Goal: Entertainment & Leisure: Consume media (video, audio)

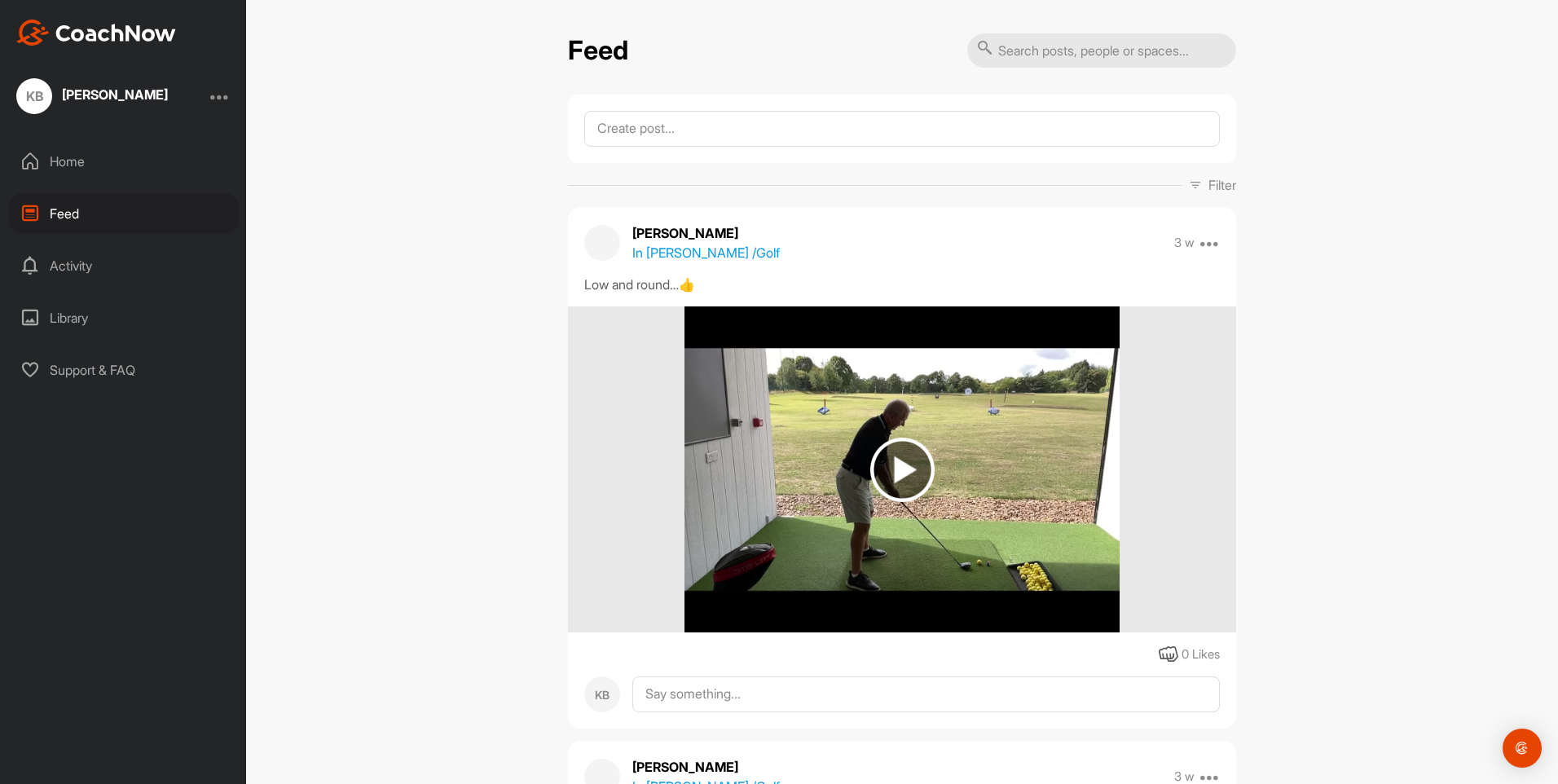
click at [889, 472] on img at bounding box center [902, 470] width 64 height 64
click at [889, 472] on body "KB [PERSON_NAME] Home Feed Activity Library Support & FAQ + Create New Space Ne…" at bounding box center [779, 392] width 1558 height 784
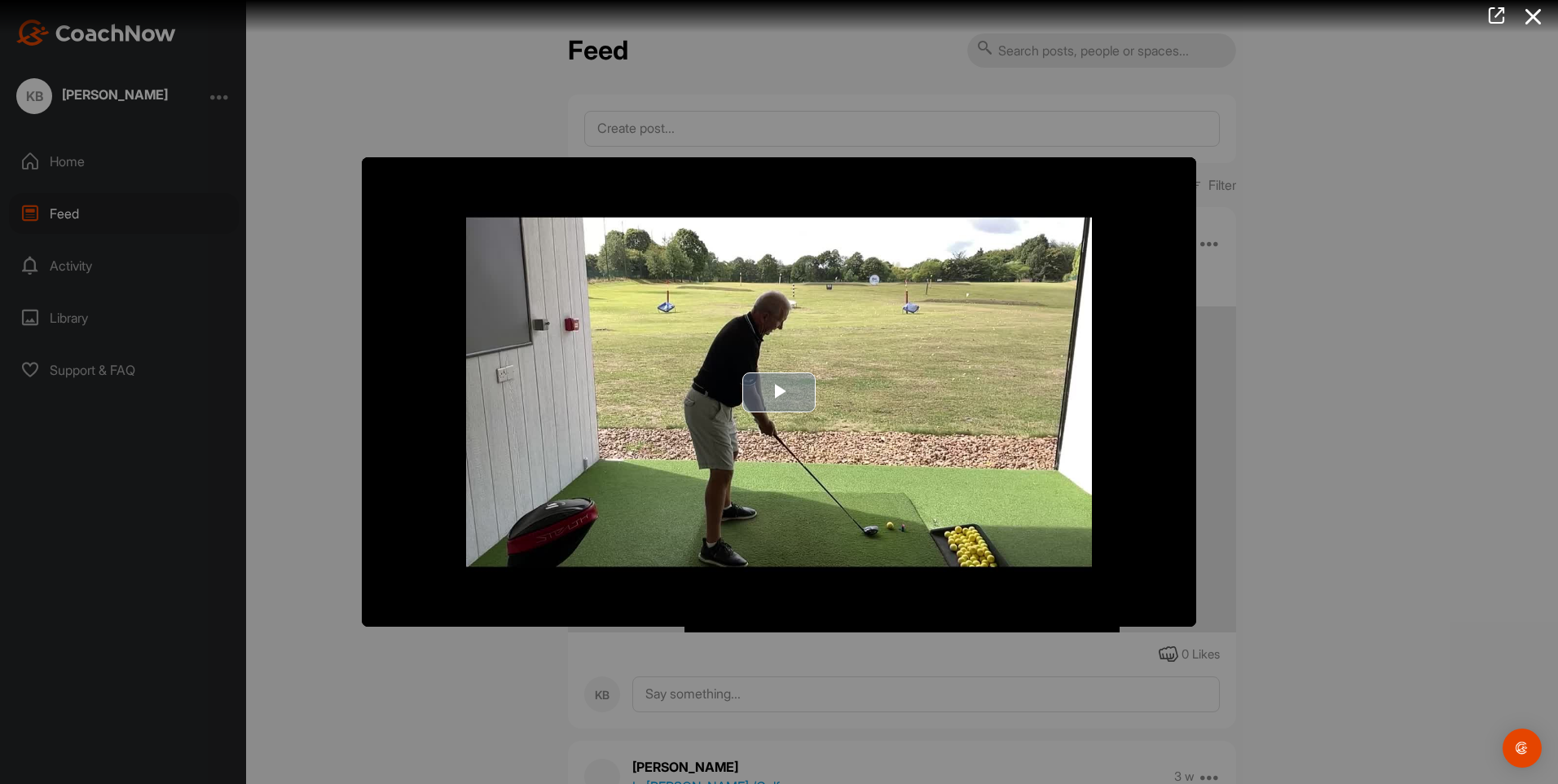
click at [779, 392] on span "Video Player" at bounding box center [779, 392] width 0 height 0
click at [775, 387] on video "Video Player" at bounding box center [779, 392] width 834 height 470
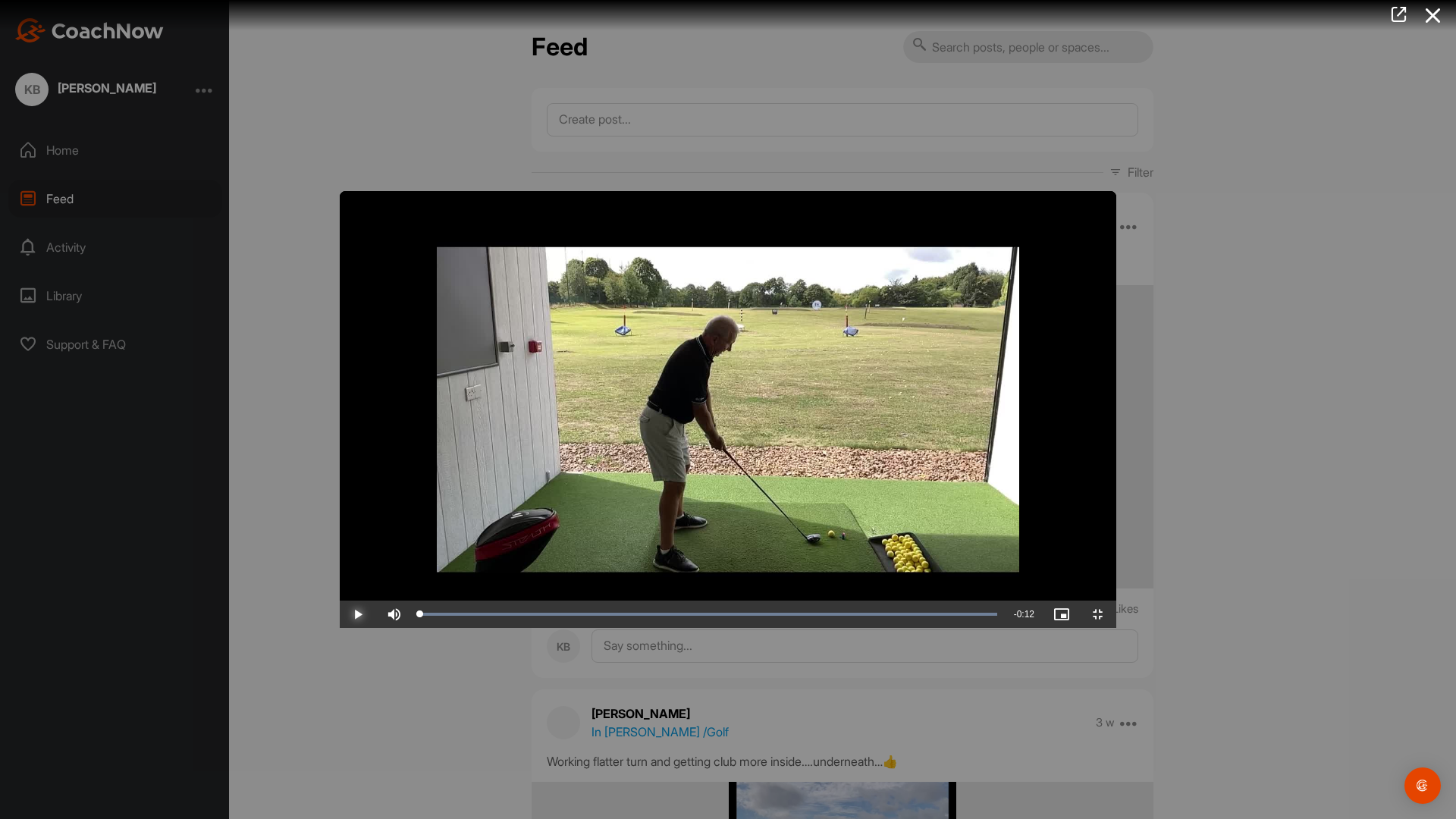
click at [339, 614] on span "Video Player" at bounding box center [357, 614] width 37 height 0
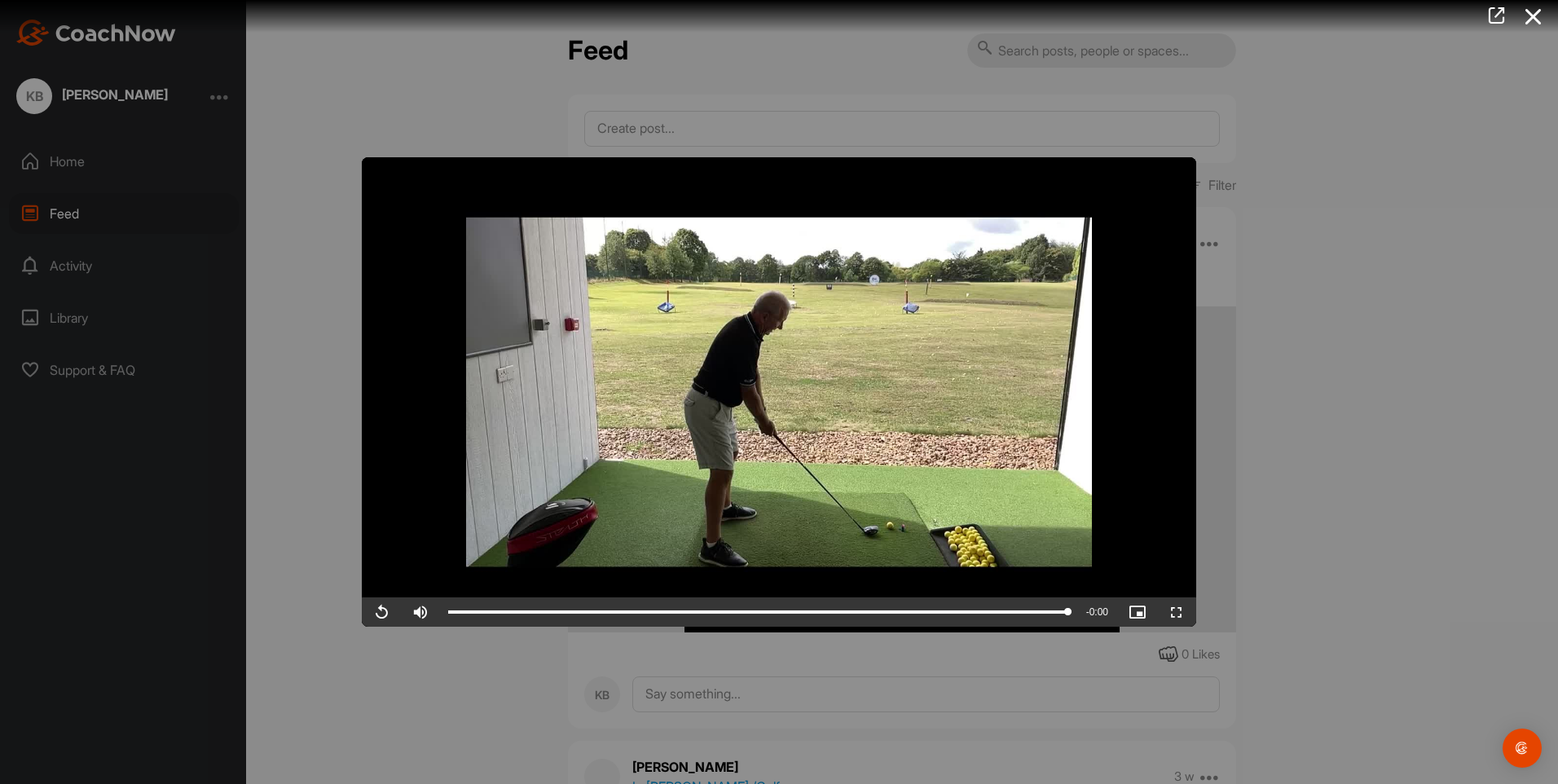
click at [1339, 368] on div at bounding box center [779, 392] width 1558 height 784
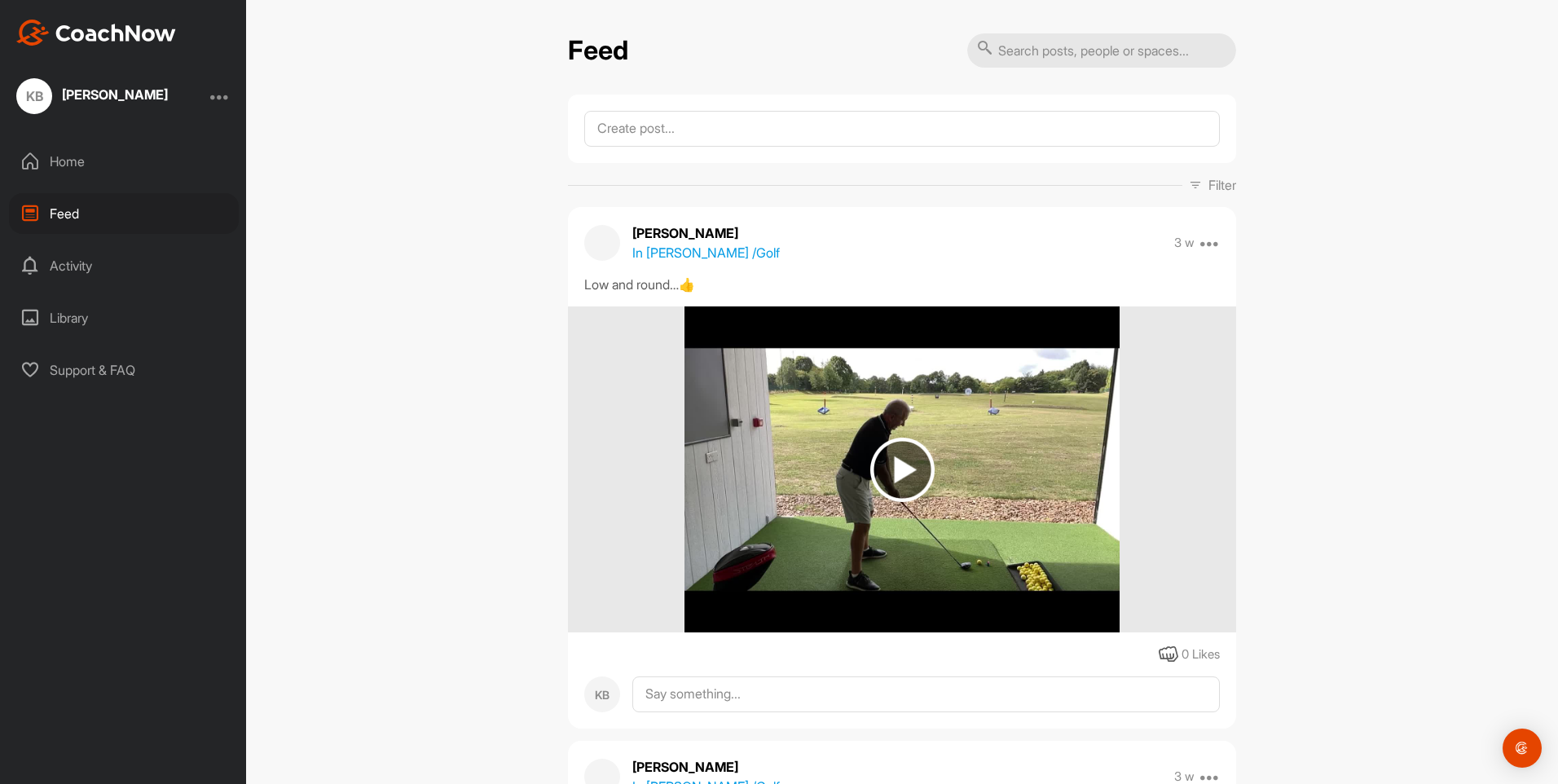
scroll to position [489, 0]
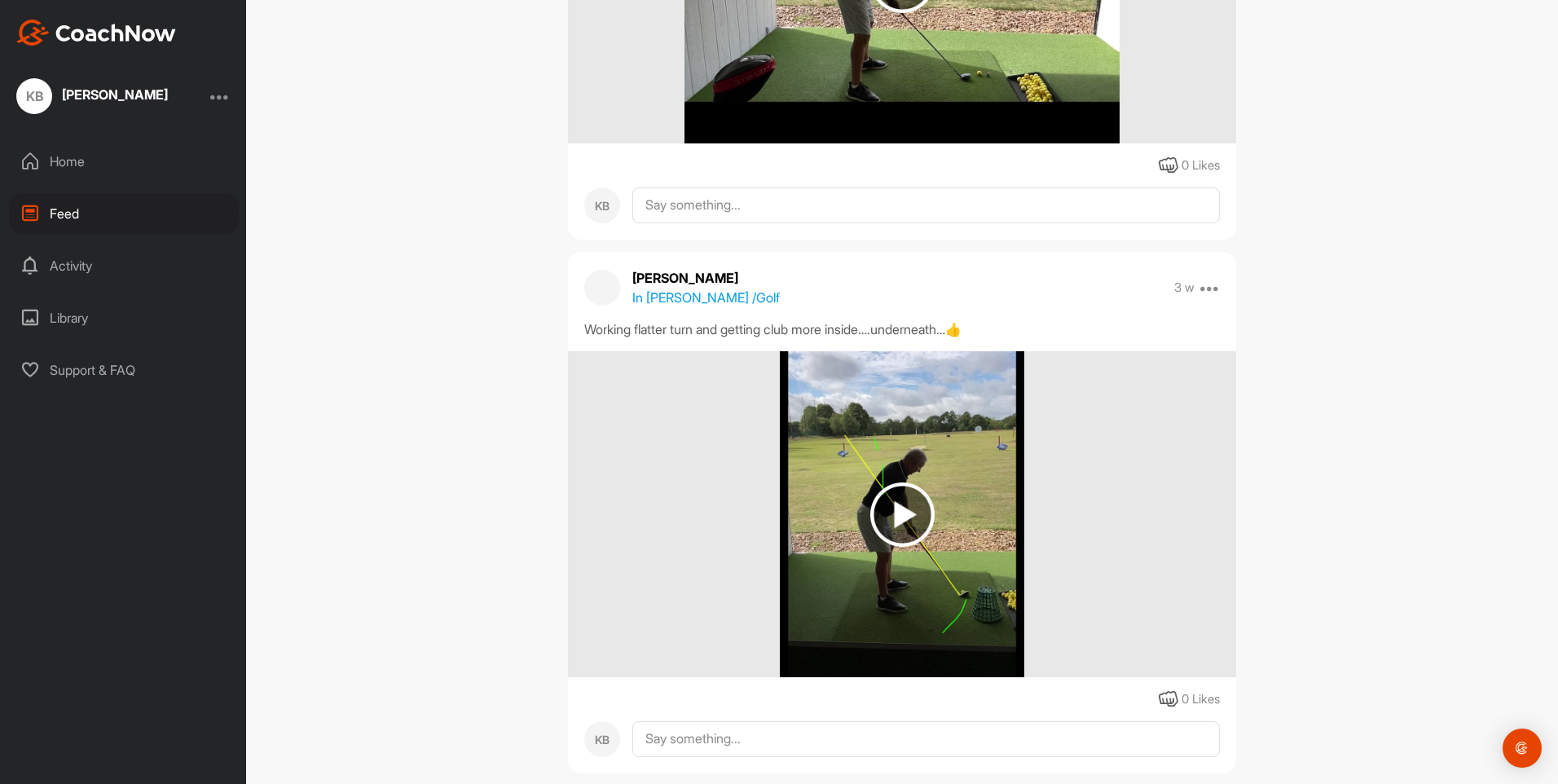
click at [892, 518] on img at bounding box center [902, 514] width 64 height 64
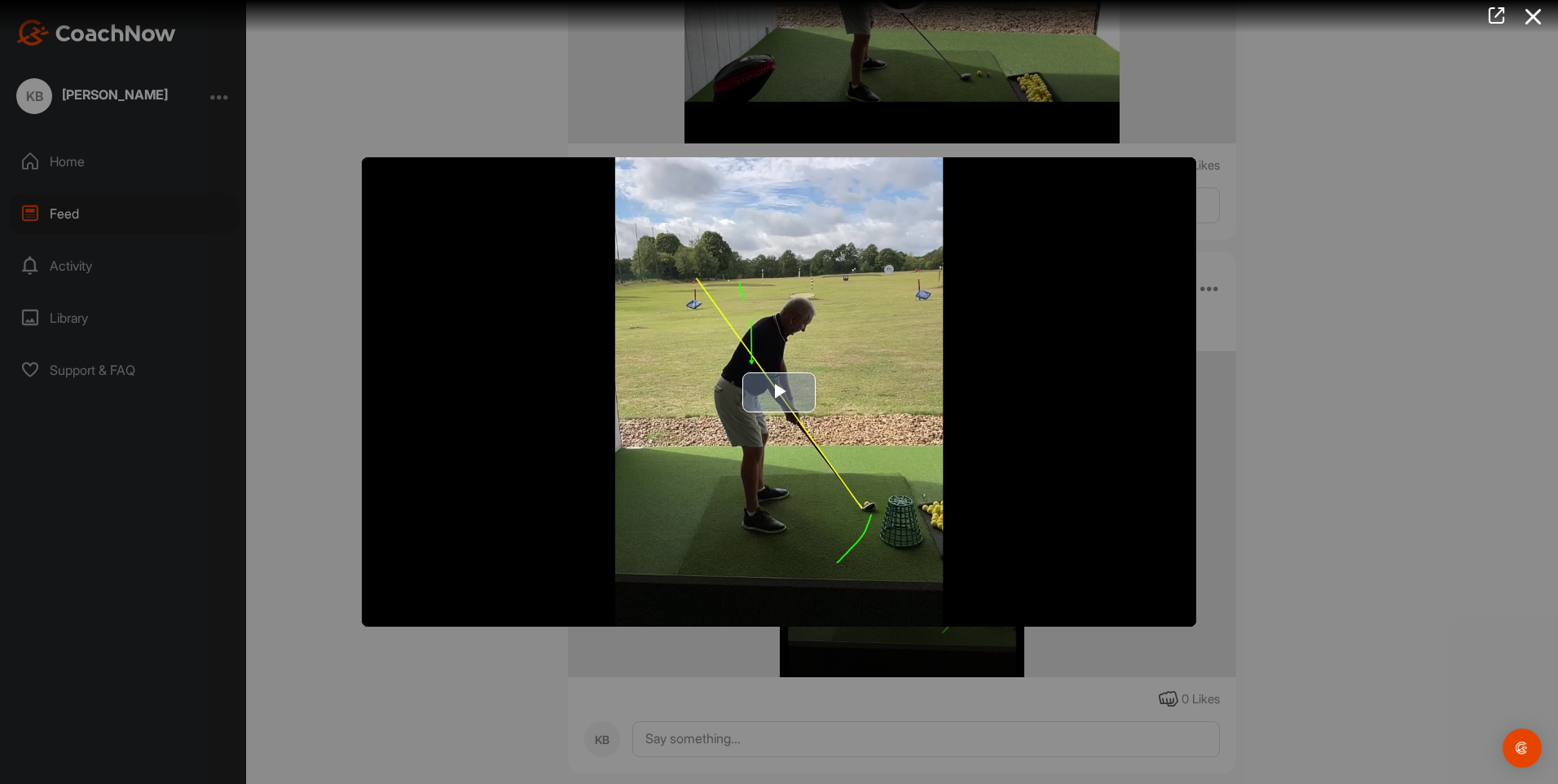
click at [779, 392] on span "Video Player" at bounding box center [779, 392] width 0 height 0
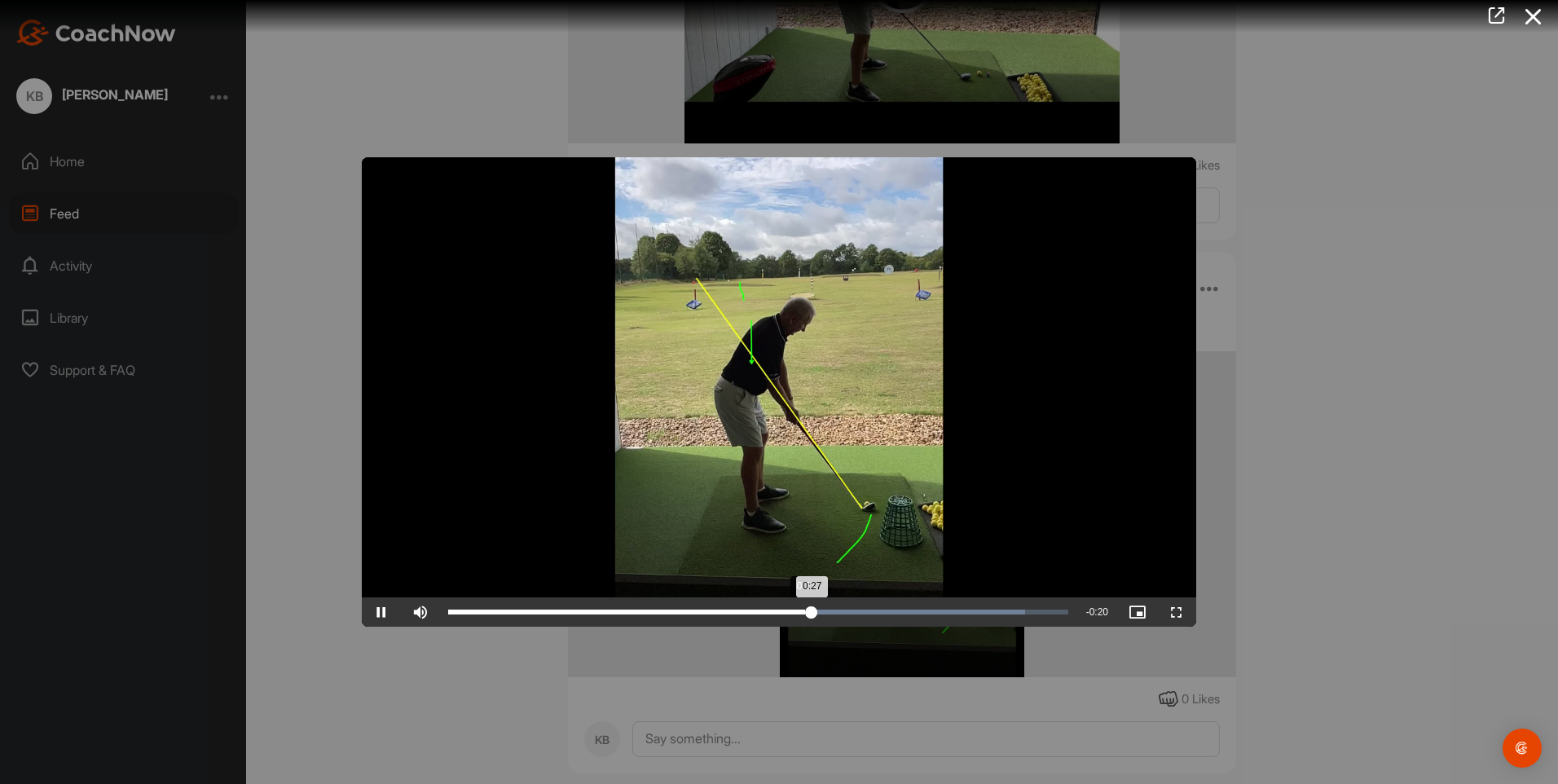
click at [807, 612] on div "0:27" at bounding box center [630, 611] width 364 height 5
drag, startPoint x: 807, startPoint y: 612, endPoint x: 739, endPoint y: 609, distance: 68.1
click at [739, 609] on div "0:22" at bounding box center [593, 611] width 291 height 5
click at [741, 609] on div "0:22" at bounding box center [594, 611] width 292 height 5
drag, startPoint x: 737, startPoint y: 608, endPoint x: 629, endPoint y: 609, distance: 108.0
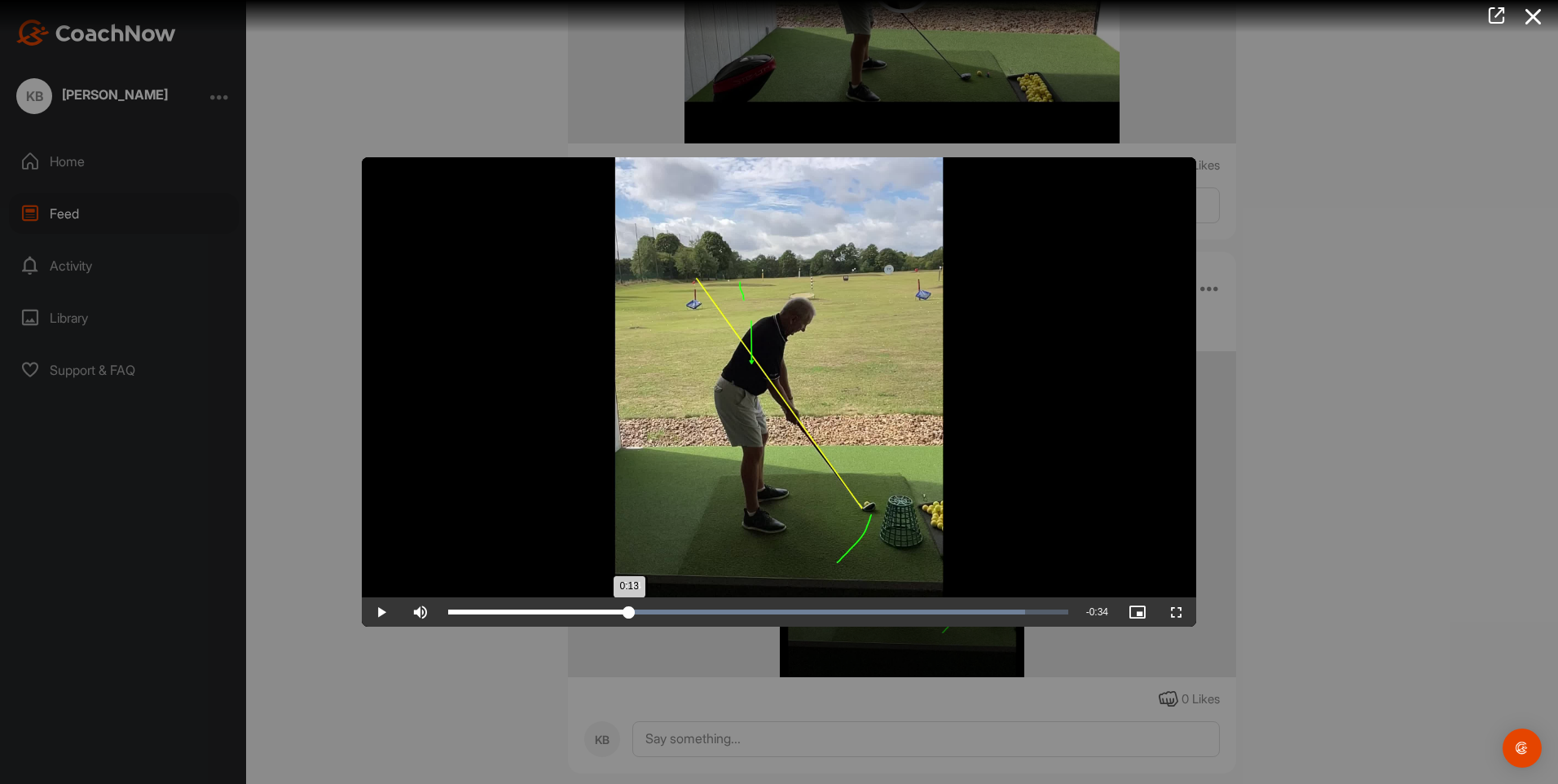
click at [629, 609] on div "Loaded : 93.02% 0:14 0:13" at bounding box center [758, 612] width 636 height 29
click at [677, 614] on div "0:17" at bounding box center [562, 611] width 229 height 5
drag, startPoint x: 683, startPoint y: 614, endPoint x: 881, endPoint y: 582, distance: 200.6
click at [828, 589] on div "Video Player is loading. Play Video Play Skip Backward Skip Forward Mute Curren…" at bounding box center [779, 714] width 834 height 1113
click at [1532, 21] on icon at bounding box center [1533, 16] width 37 height 30
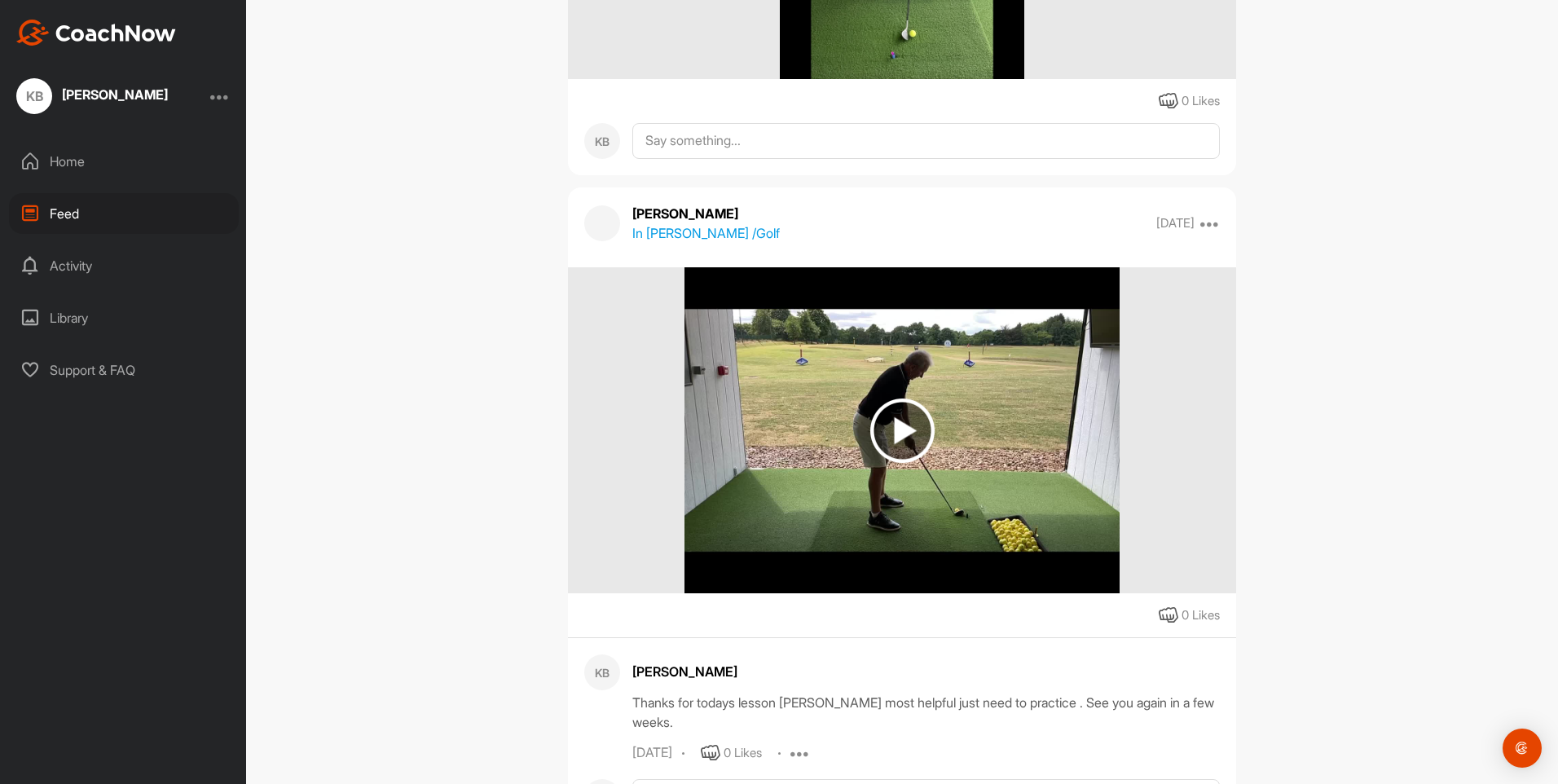
scroll to position [1629, 0]
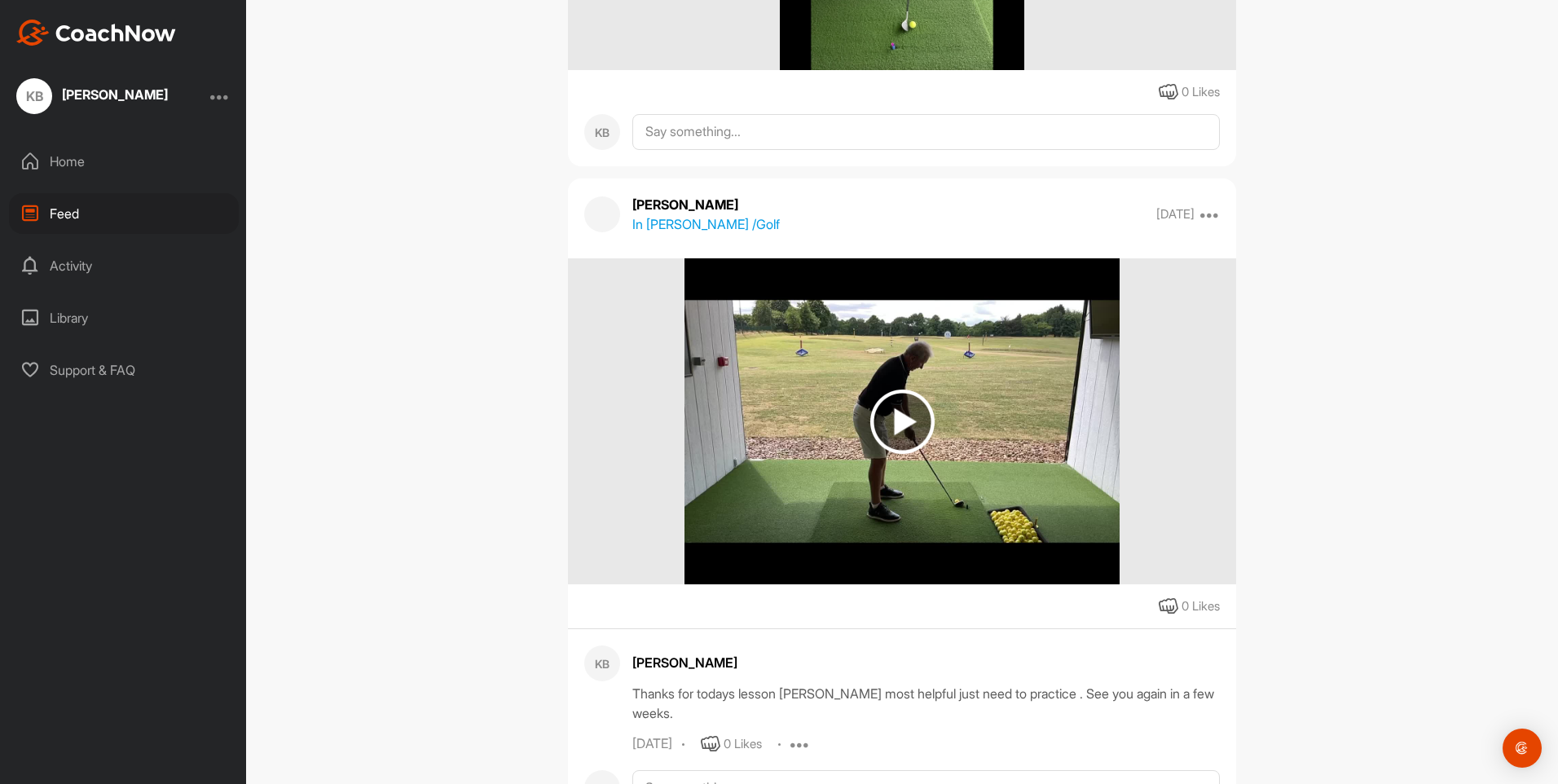
click at [899, 426] on img at bounding box center [902, 421] width 64 height 64
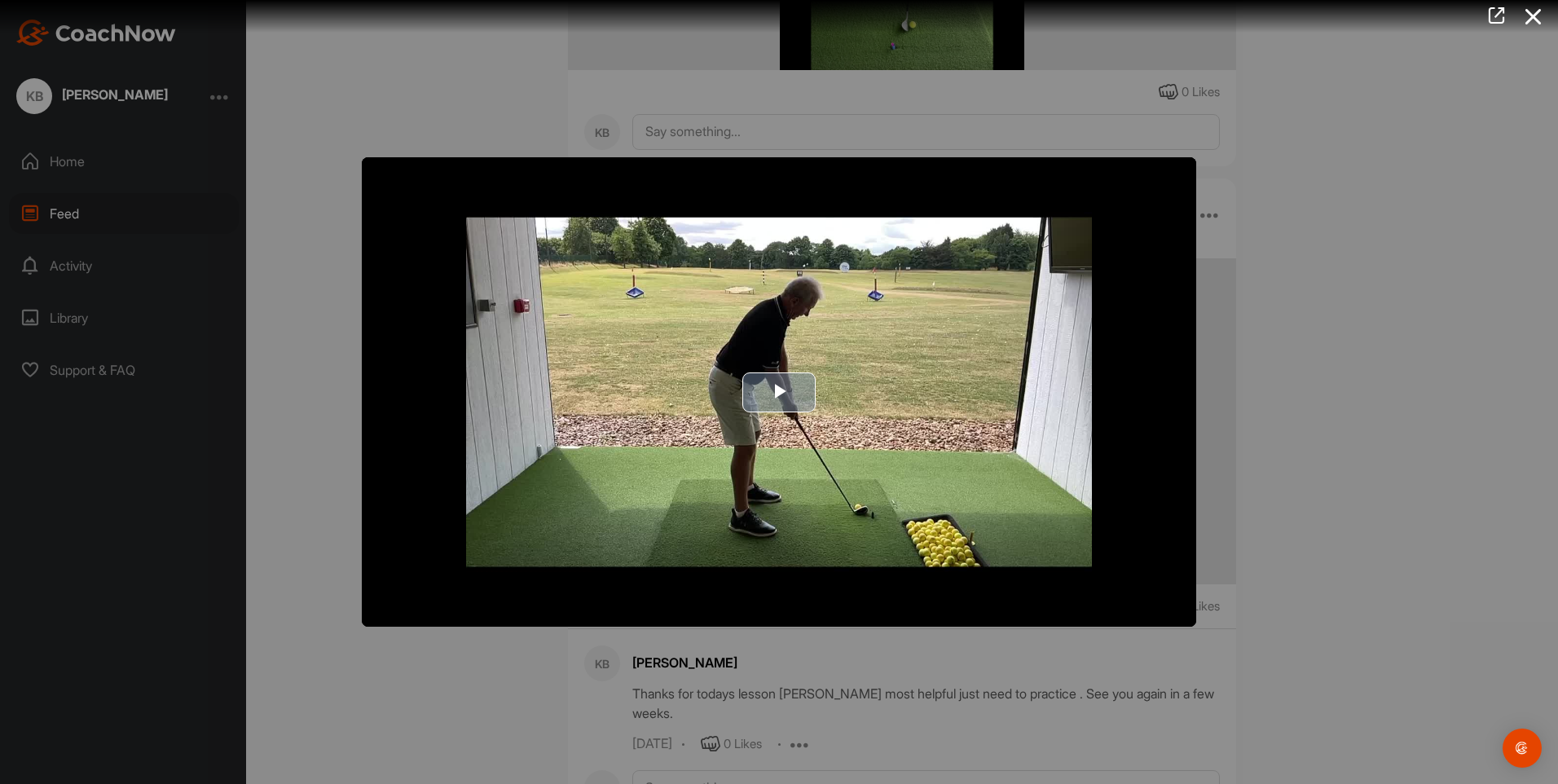
click at [779, 392] on span "Video Player" at bounding box center [779, 392] width 0 height 0
click at [1538, 17] on icon at bounding box center [1533, 16] width 37 height 30
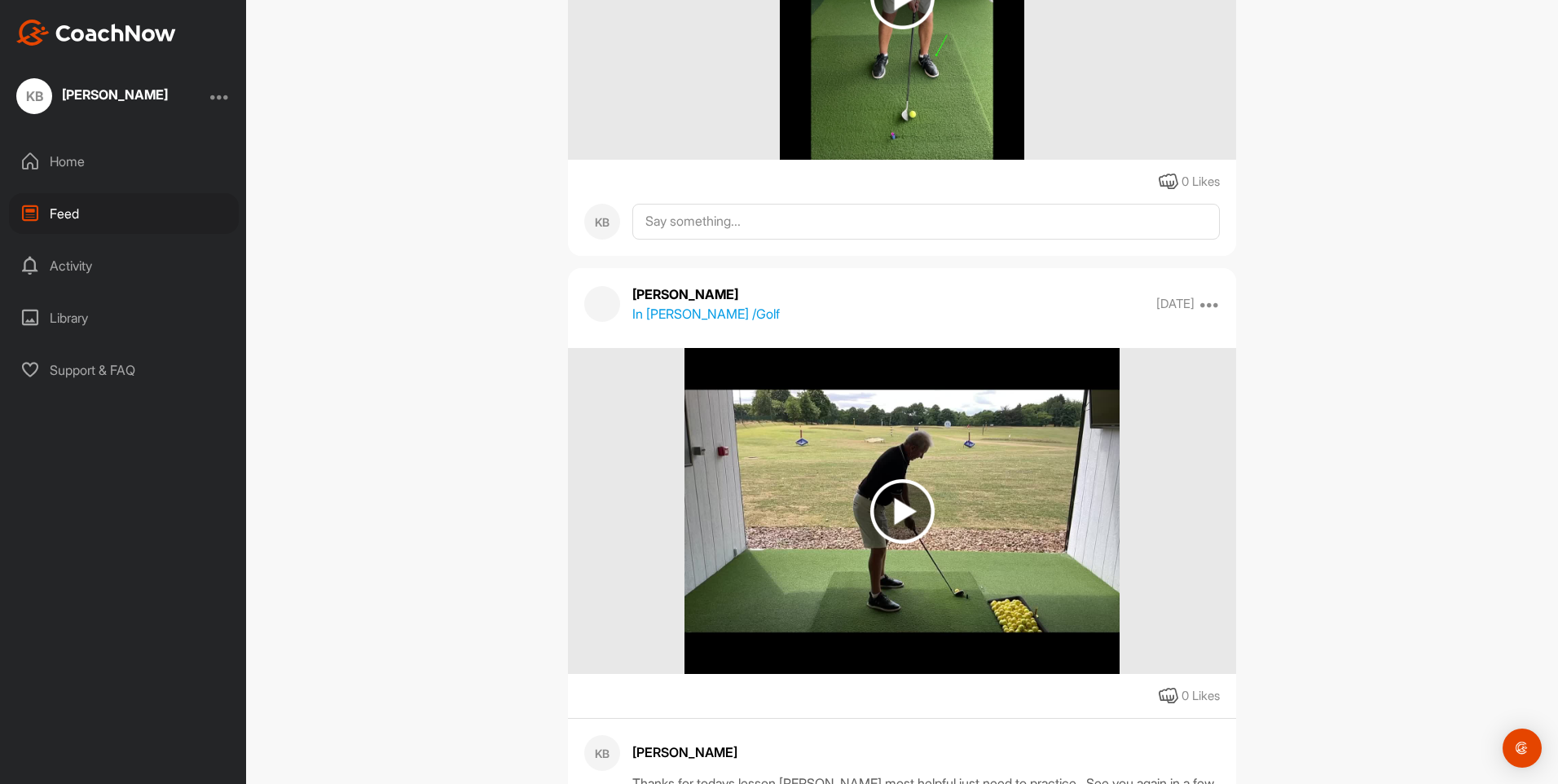
scroll to position [1467, 0]
